Goal: Transaction & Acquisition: Purchase product/service

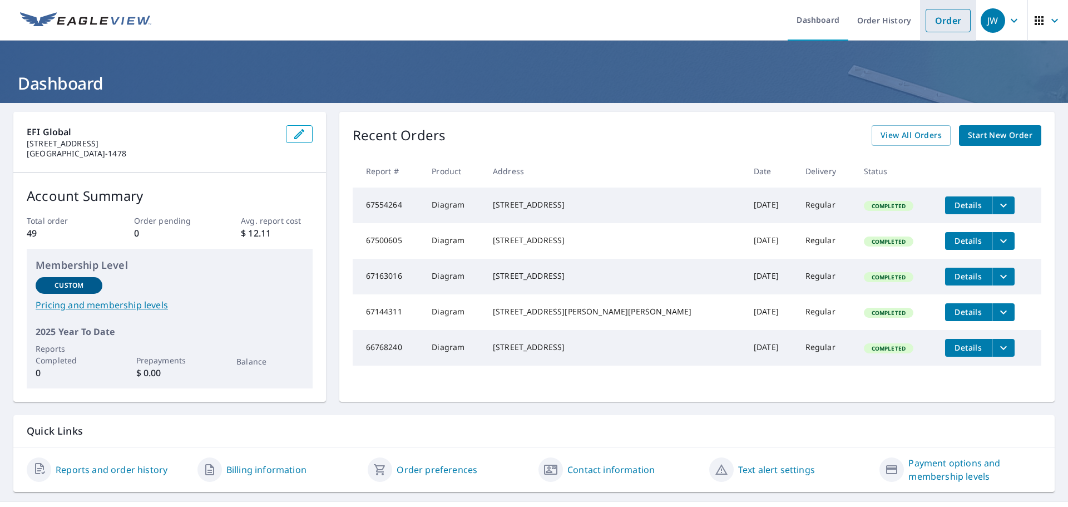
click at [940, 19] on link "Order" at bounding box center [947, 20] width 45 height 23
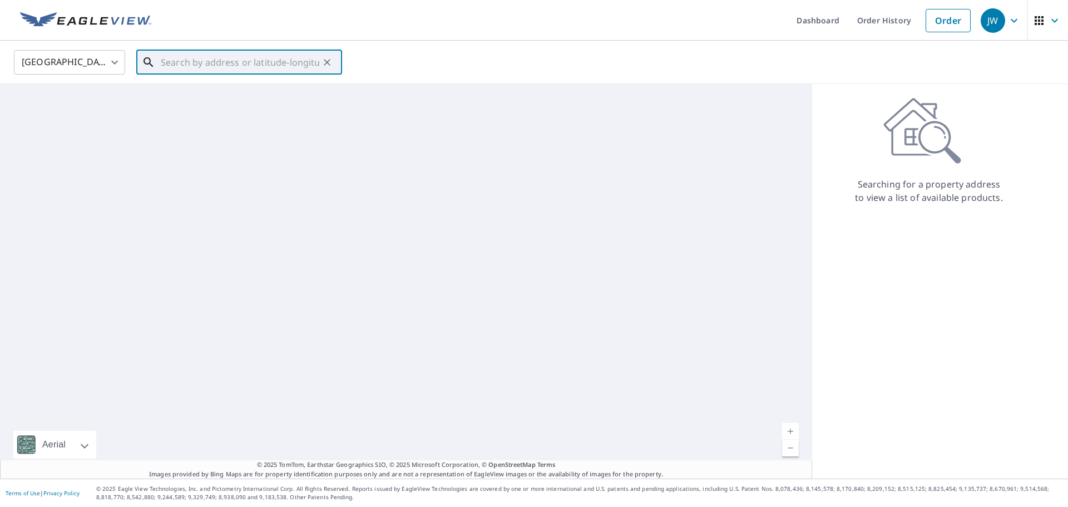
click at [195, 56] on input "text" at bounding box center [240, 62] width 159 height 31
paste input "[STREET_ADDRESS]"
click at [214, 97] on span "[STREET_ADDRESS]" at bounding box center [246, 94] width 175 height 13
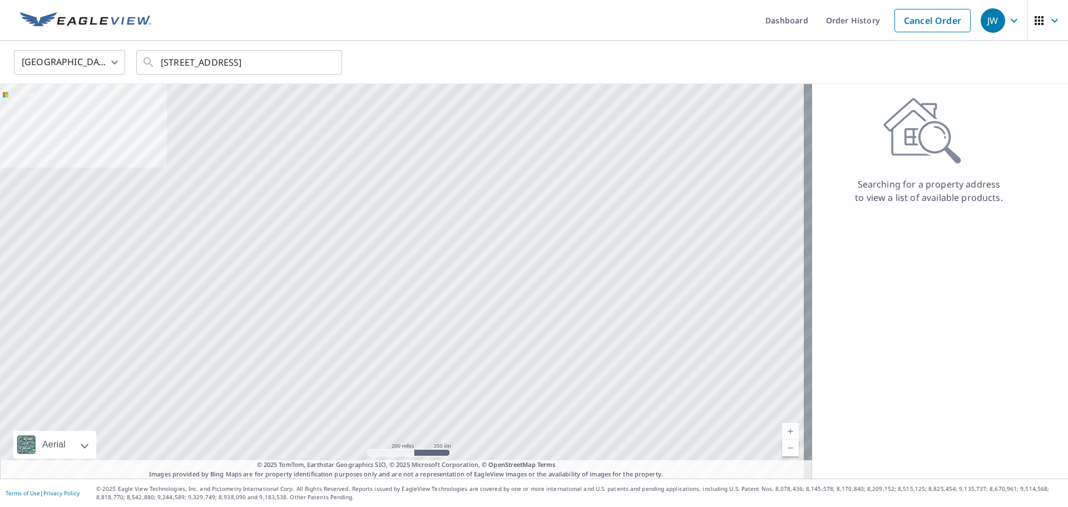
type input "[STREET_ADDRESS]"
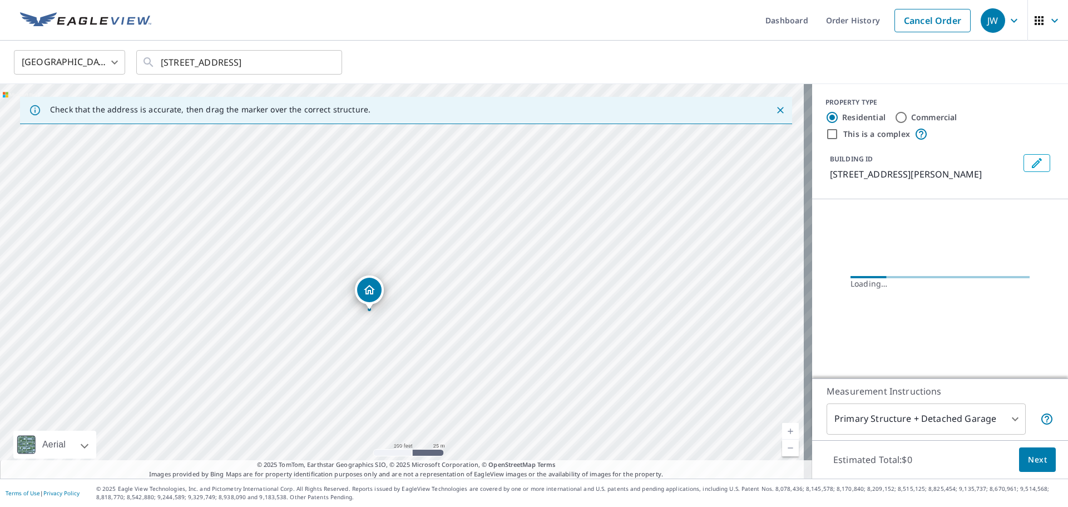
drag, startPoint x: 477, startPoint y: 262, endPoint x: 451, endPoint y: 298, distance: 43.8
click at [451, 298] on div "[STREET_ADDRESS][PERSON_NAME]" at bounding box center [406, 281] width 812 height 394
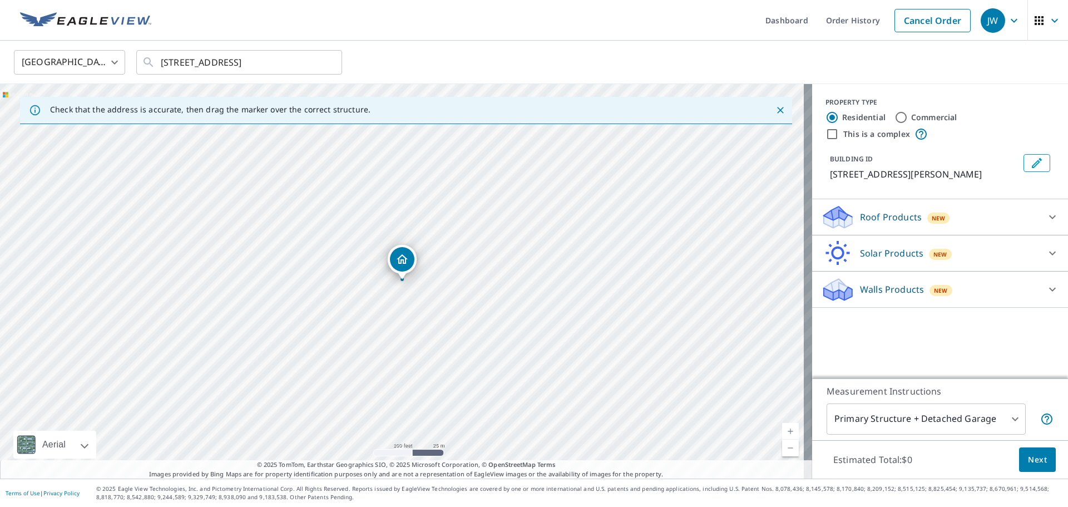
click at [966, 212] on div "Roof Products New" at bounding box center [930, 217] width 218 height 26
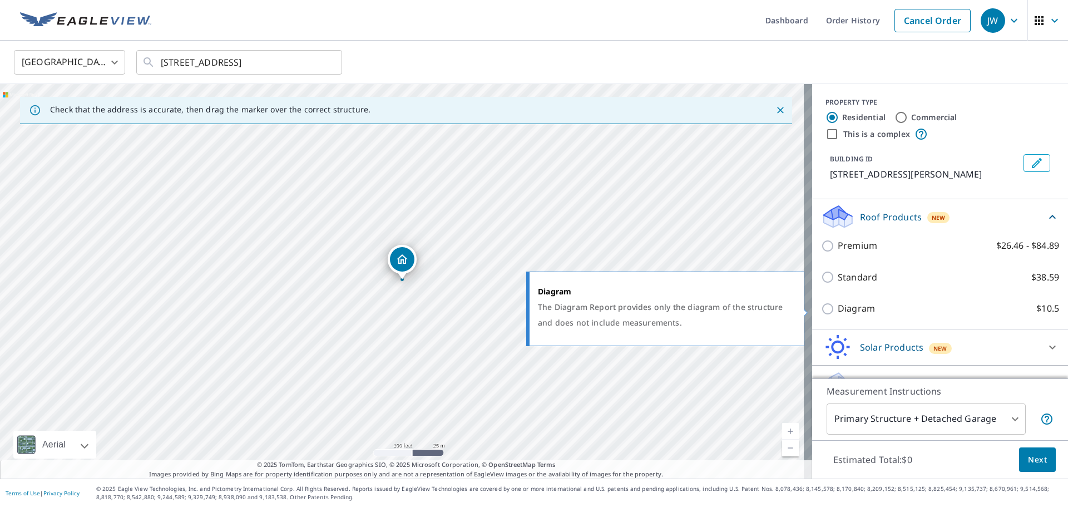
click at [821, 308] on input "Diagram $10.5" at bounding box center [829, 308] width 17 height 13
checkbox input "true"
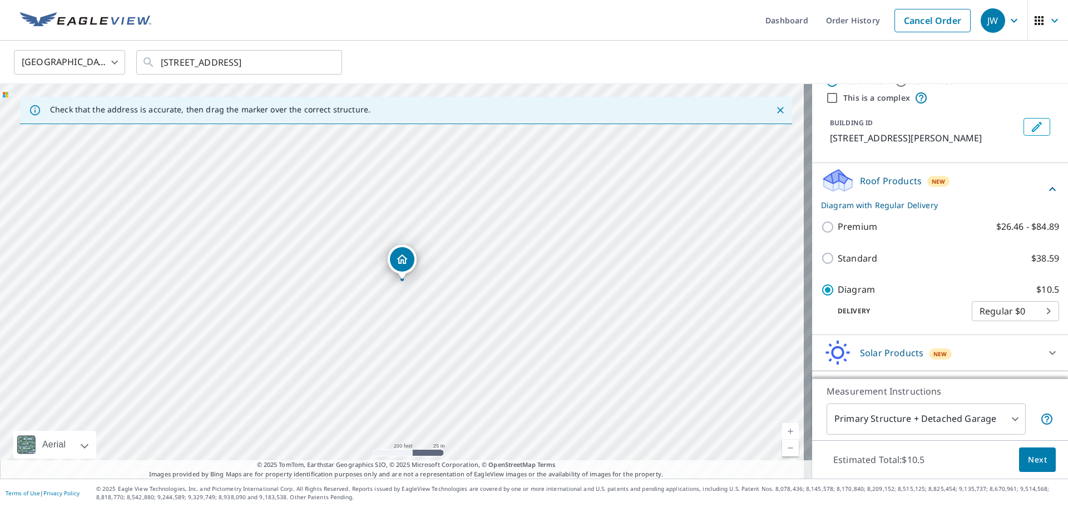
scroll to position [65, 0]
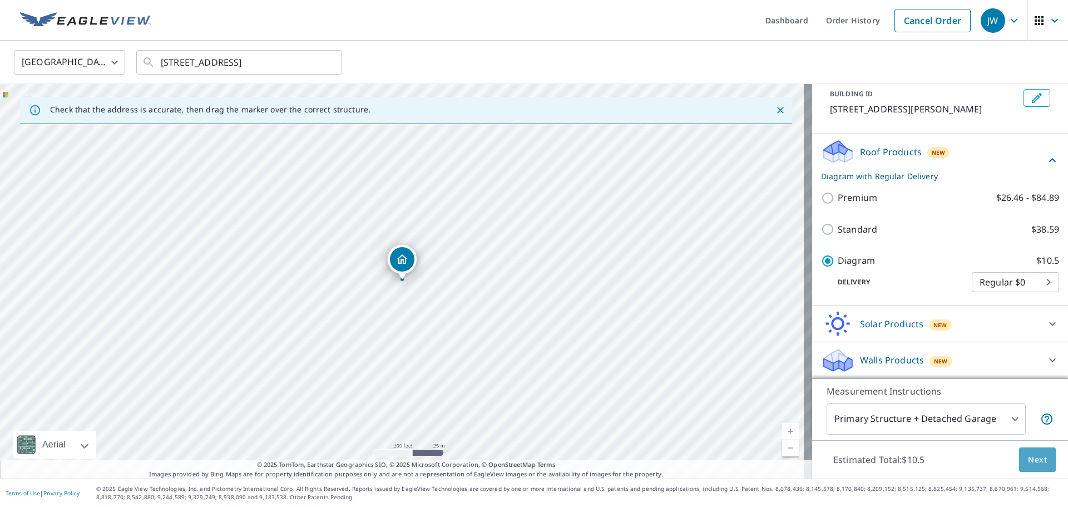
click at [1028, 455] on span "Next" at bounding box center [1037, 460] width 19 height 14
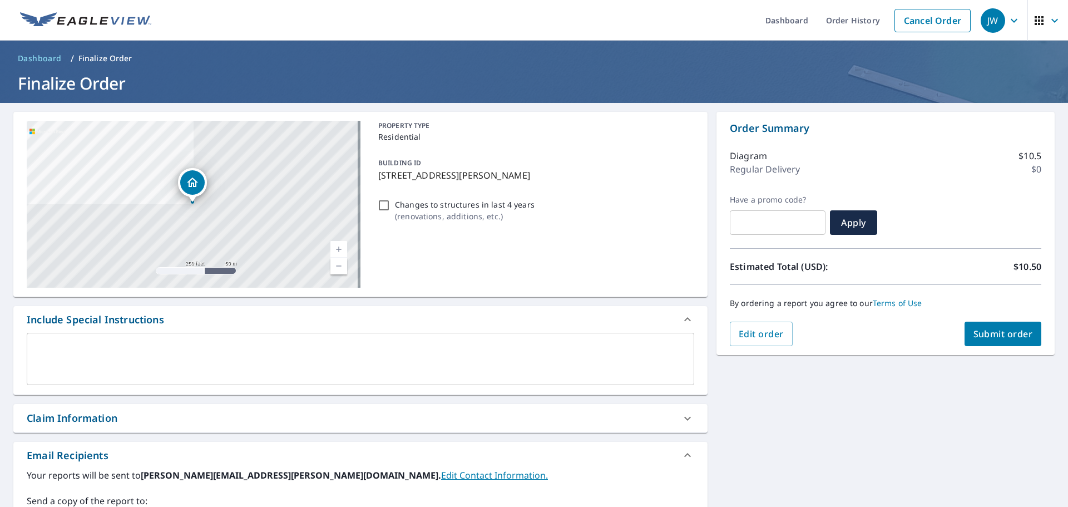
click at [1006, 332] on span "Submit order" at bounding box center [1003, 334] width 60 height 12
